Goal: Find specific page/section: Find specific page/section

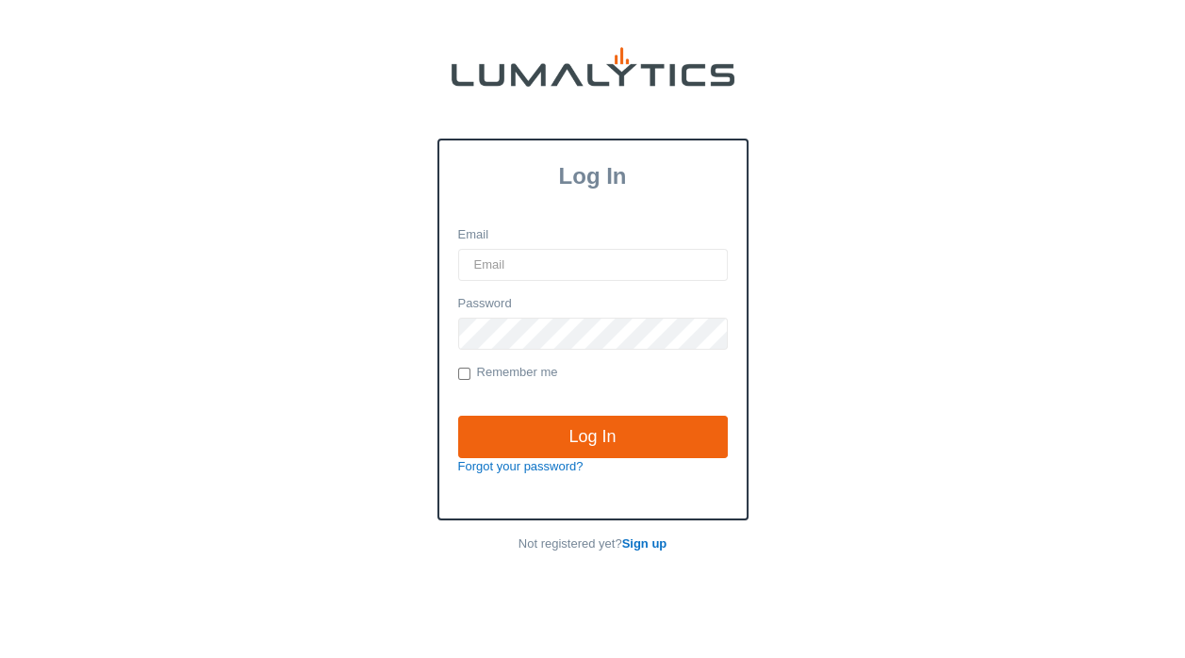
click at [532, 256] on input "Email" at bounding box center [593, 265] width 270 height 32
type input "KForster@ValleyTruckParts.com"
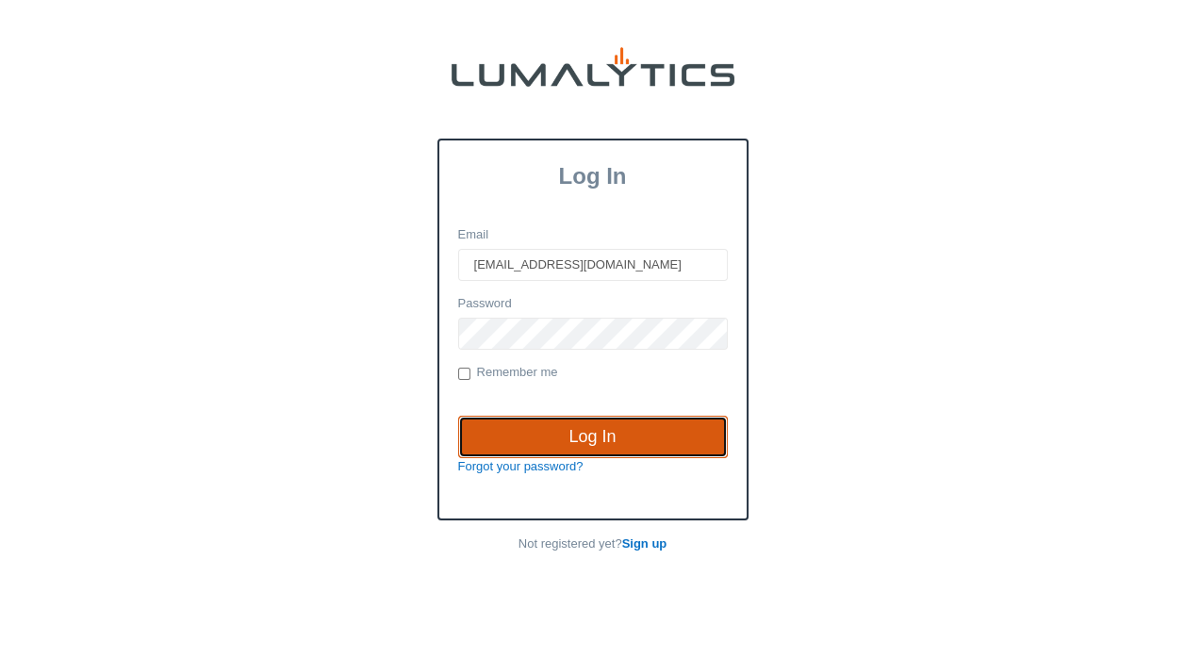
click at [577, 434] on input "Log In" at bounding box center [593, 437] width 270 height 43
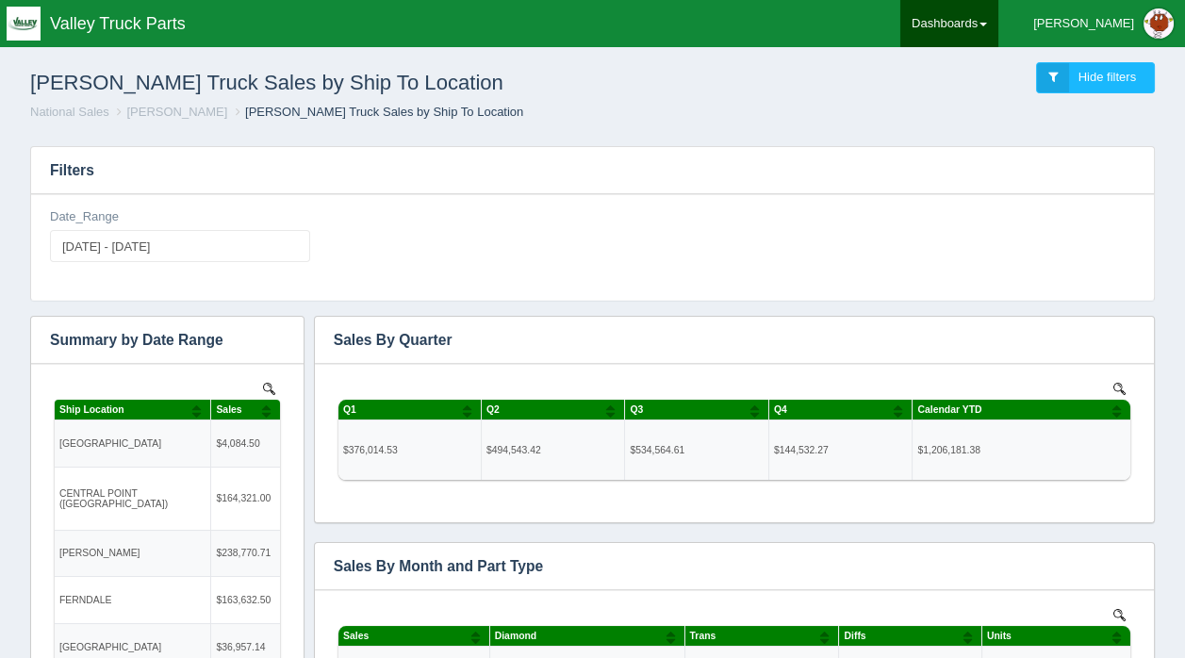
click at [998, 21] on link "Dashboards" at bounding box center [949, 23] width 98 height 47
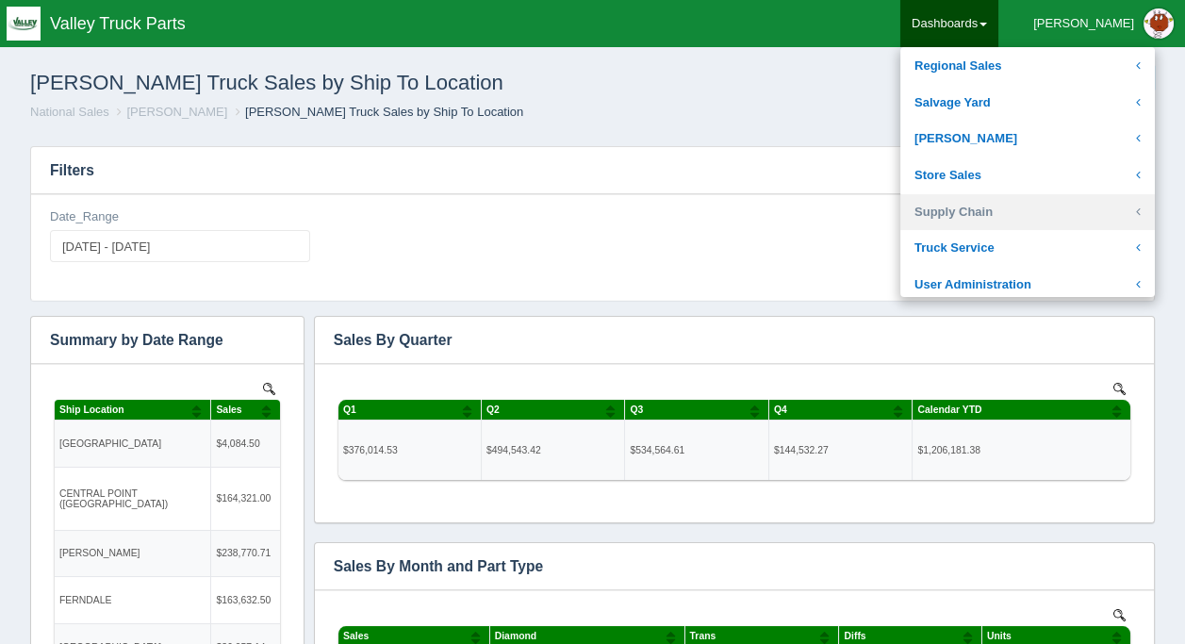
scroll to position [377, 0]
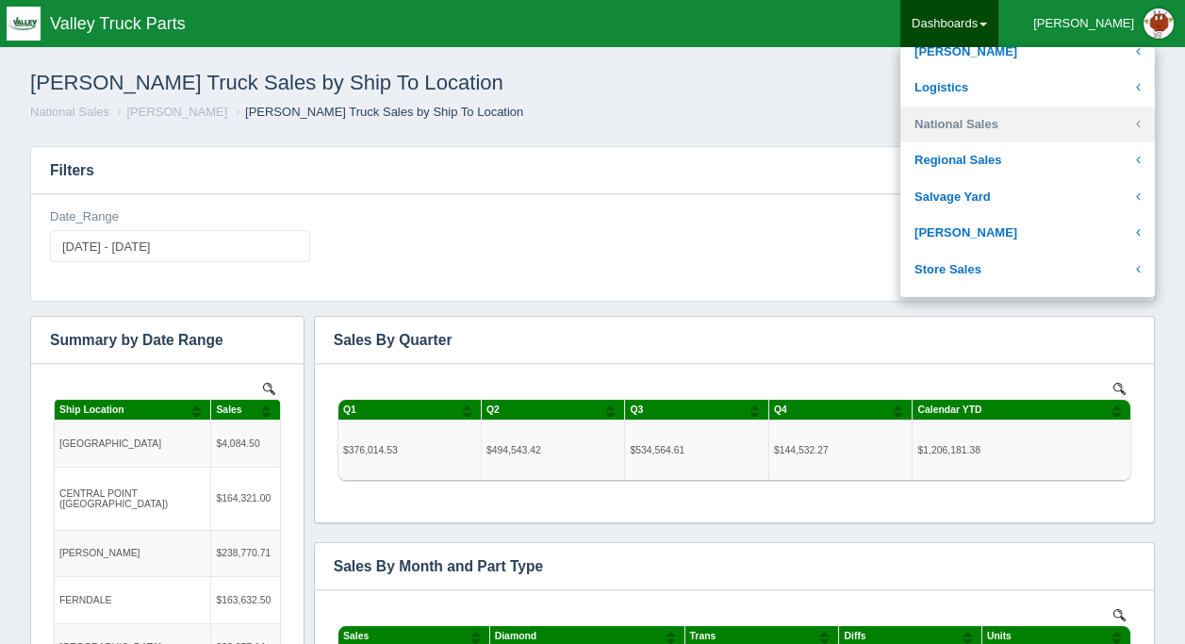
click at [997, 124] on link "National Sales" at bounding box center [1027, 124] width 254 height 37
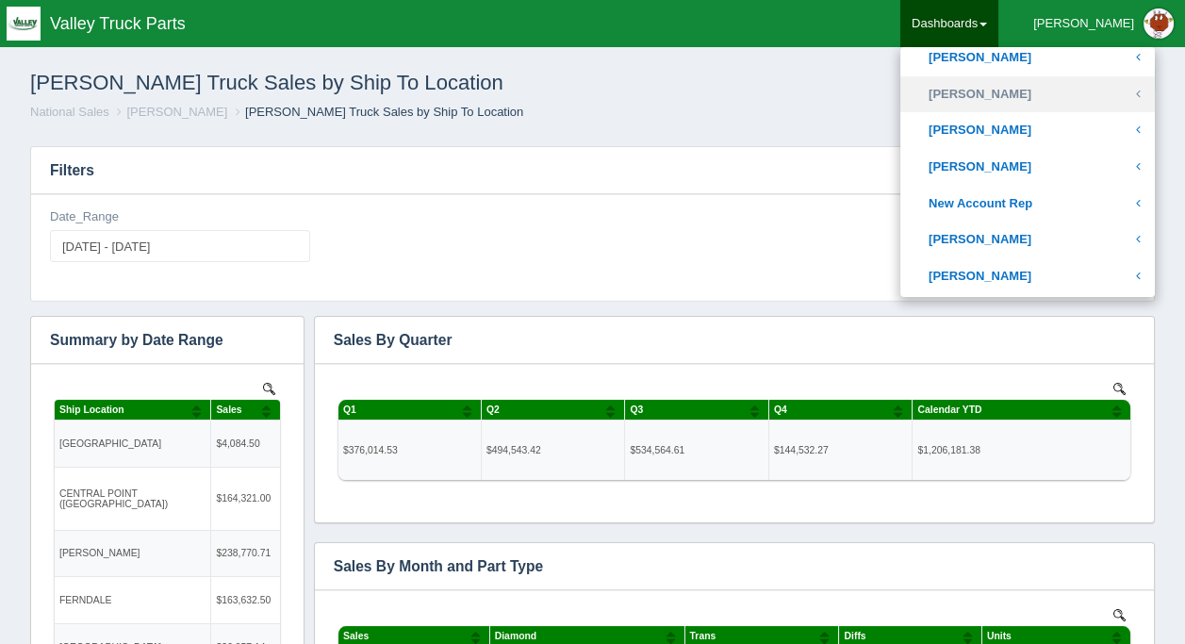
scroll to position [754, 0]
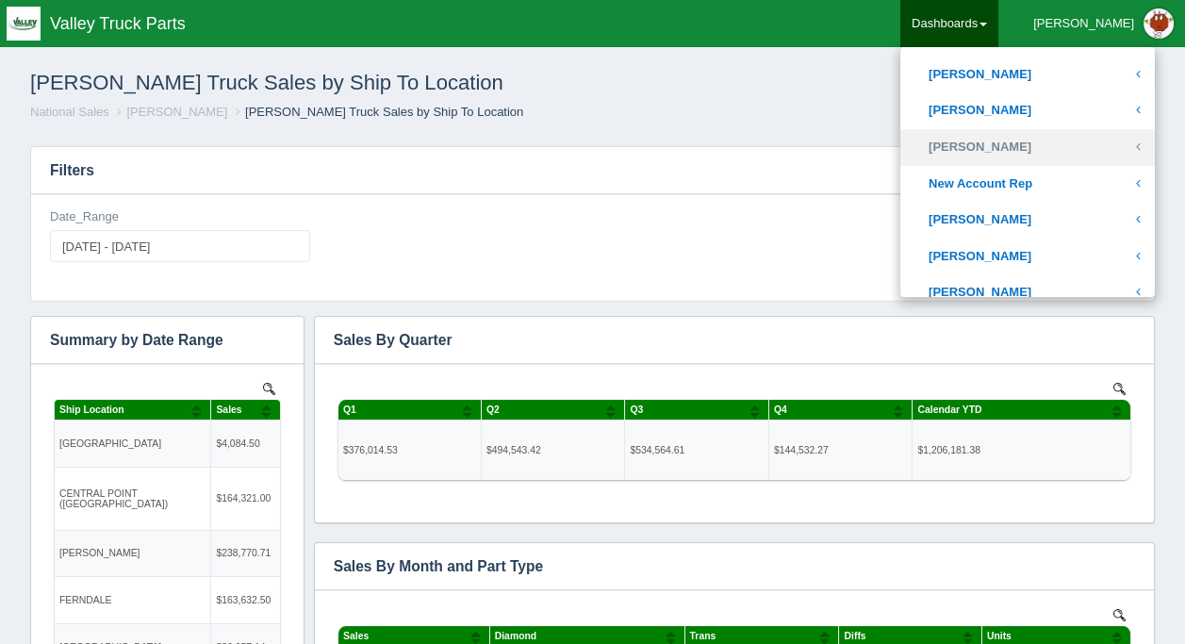
click at [1015, 143] on link "[PERSON_NAME]" at bounding box center [1027, 147] width 254 height 37
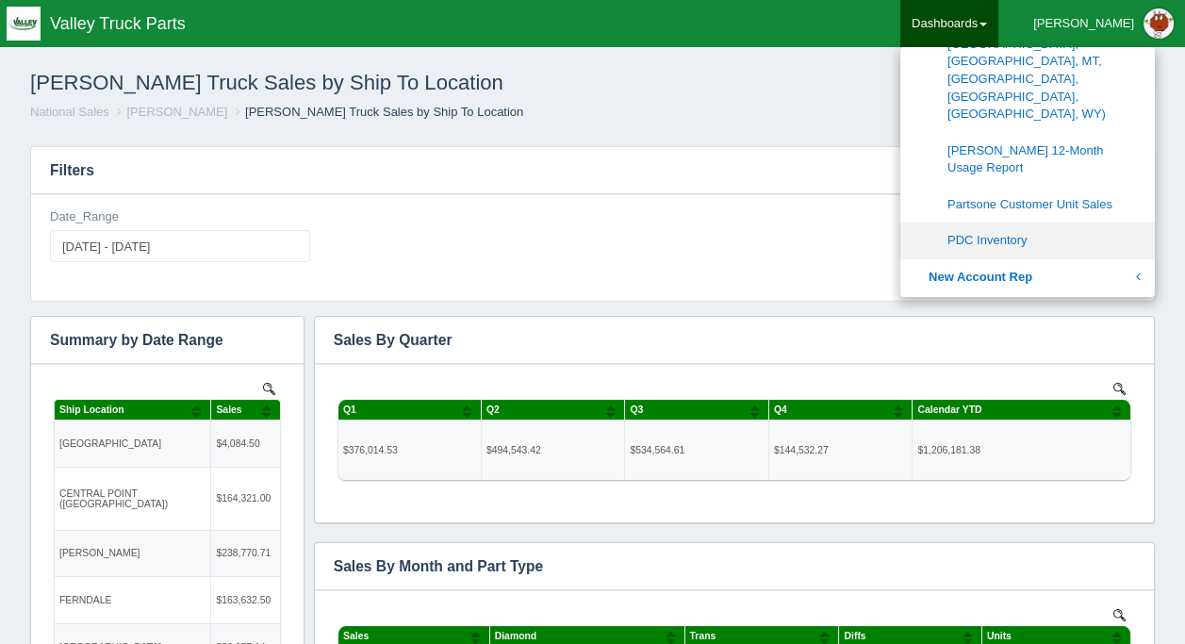
scroll to position [1037, 0]
click at [1022, 221] on link "PDC Inventory" at bounding box center [1027, 239] width 254 height 37
